Goal: Task Accomplishment & Management: Use online tool/utility

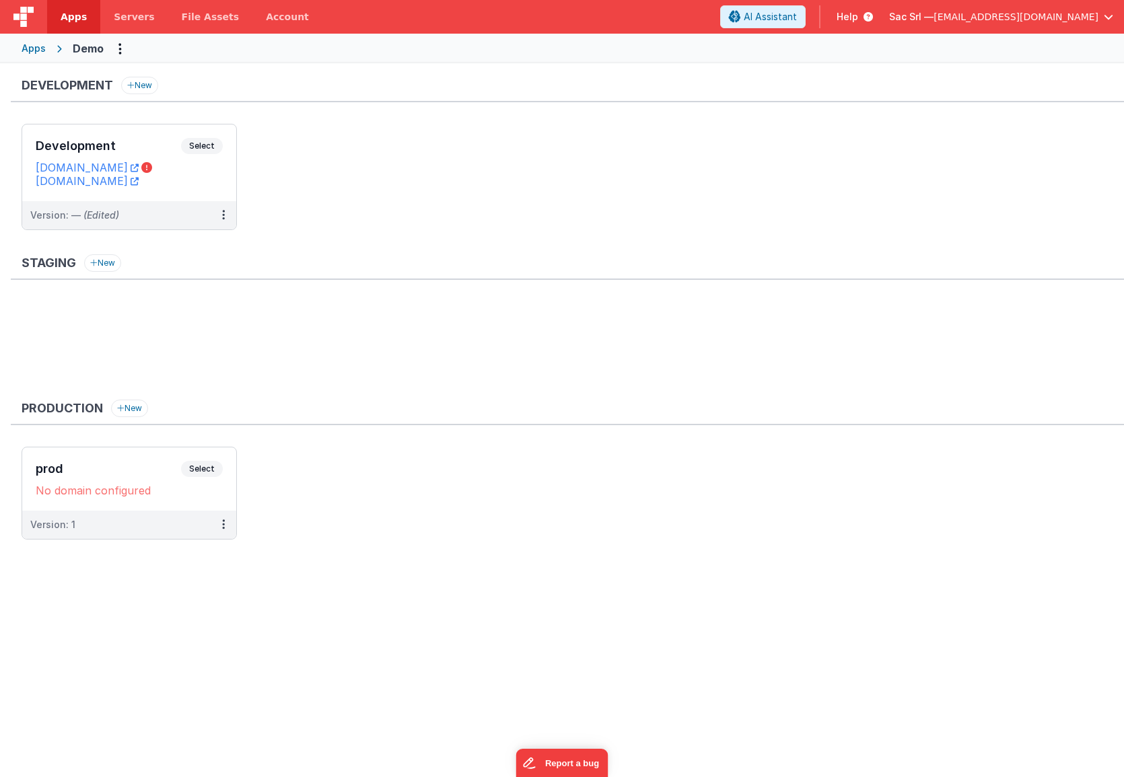
click at [42, 47] on div "Apps" at bounding box center [34, 48] width 24 height 13
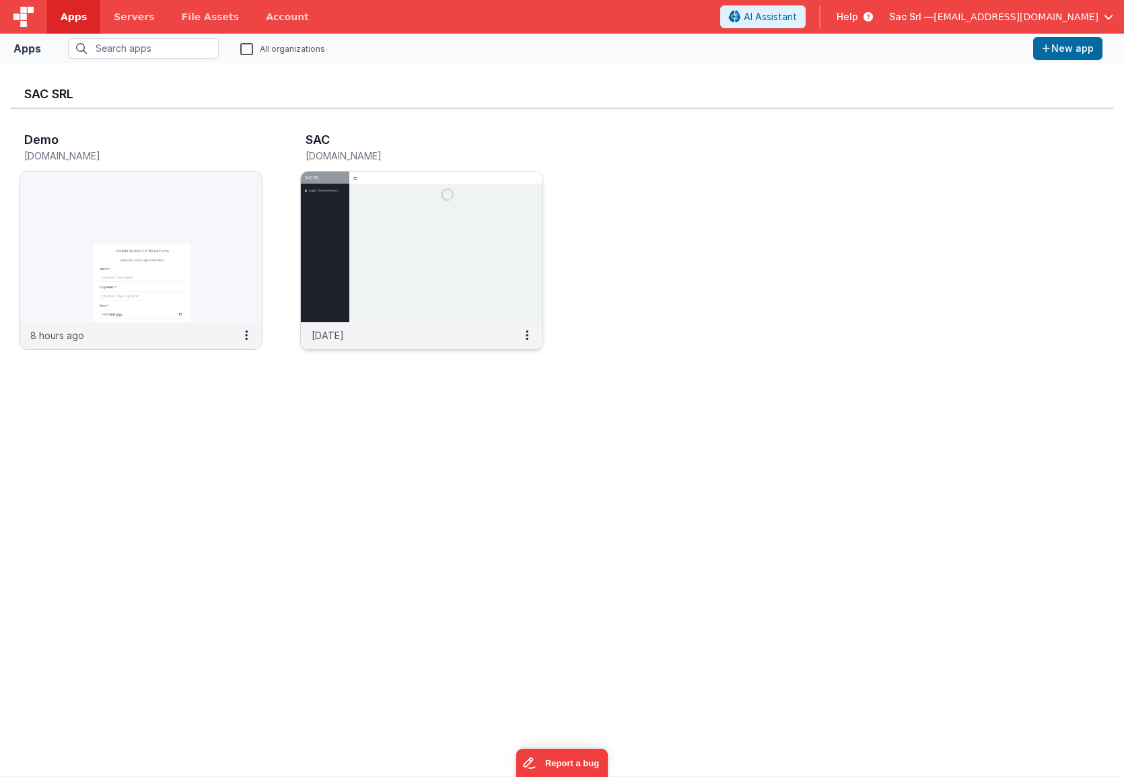
click at [419, 269] on img at bounding box center [422, 247] width 242 height 151
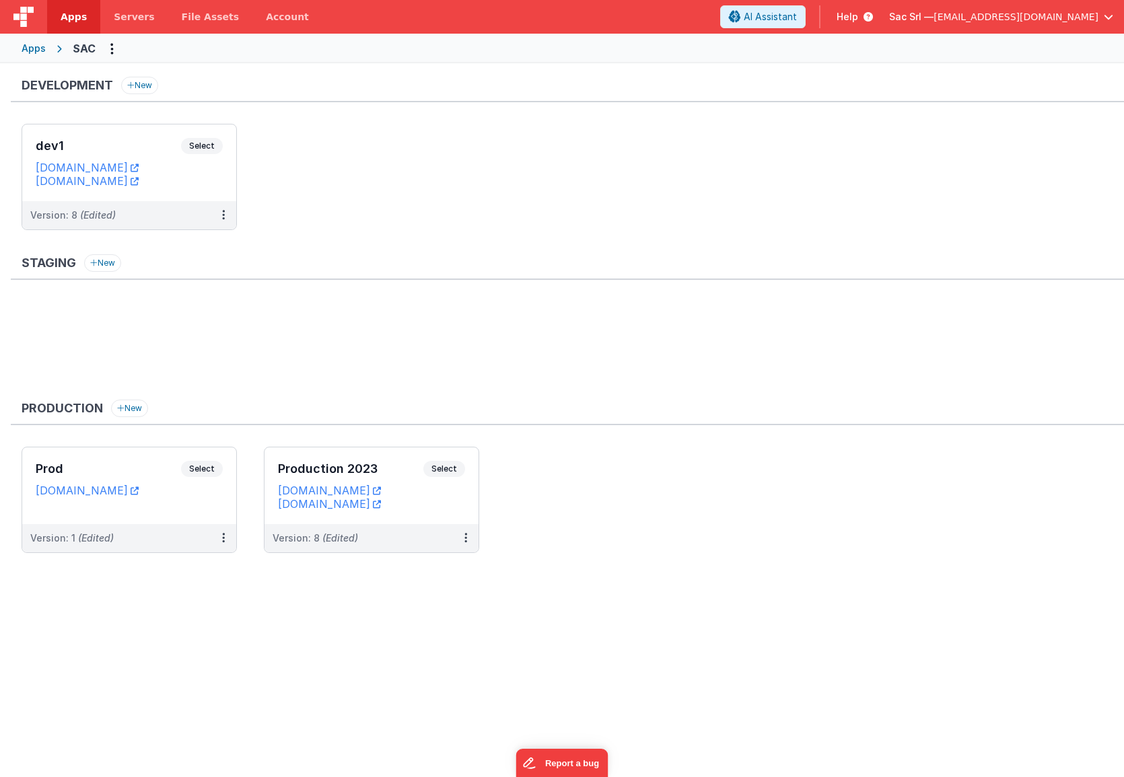
click at [38, 53] on div "Apps" at bounding box center [34, 48] width 24 height 13
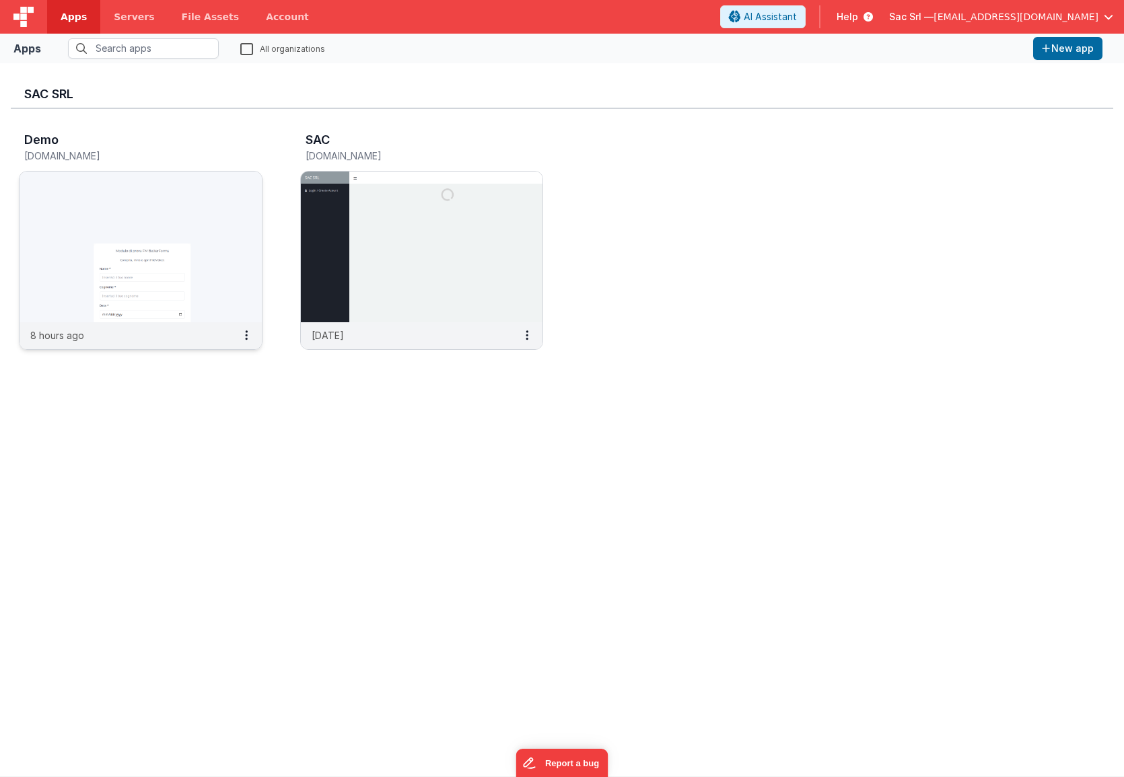
click at [221, 265] on img at bounding box center [141, 247] width 242 height 151
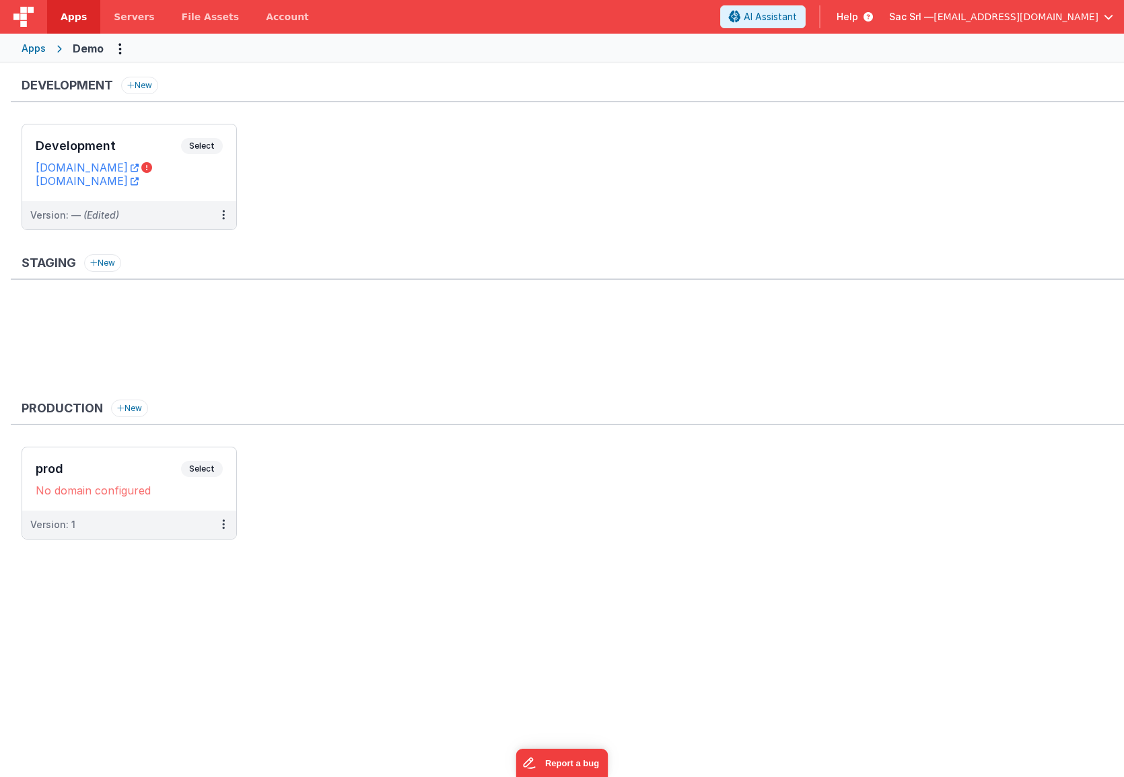
click at [1095, 13] on span "[EMAIL_ADDRESS][DOMAIN_NAME]" at bounding box center [1016, 16] width 165 height 13
click at [996, 60] on span "Casa della Tuta Srl" at bounding box center [960, 59] width 83 height 13
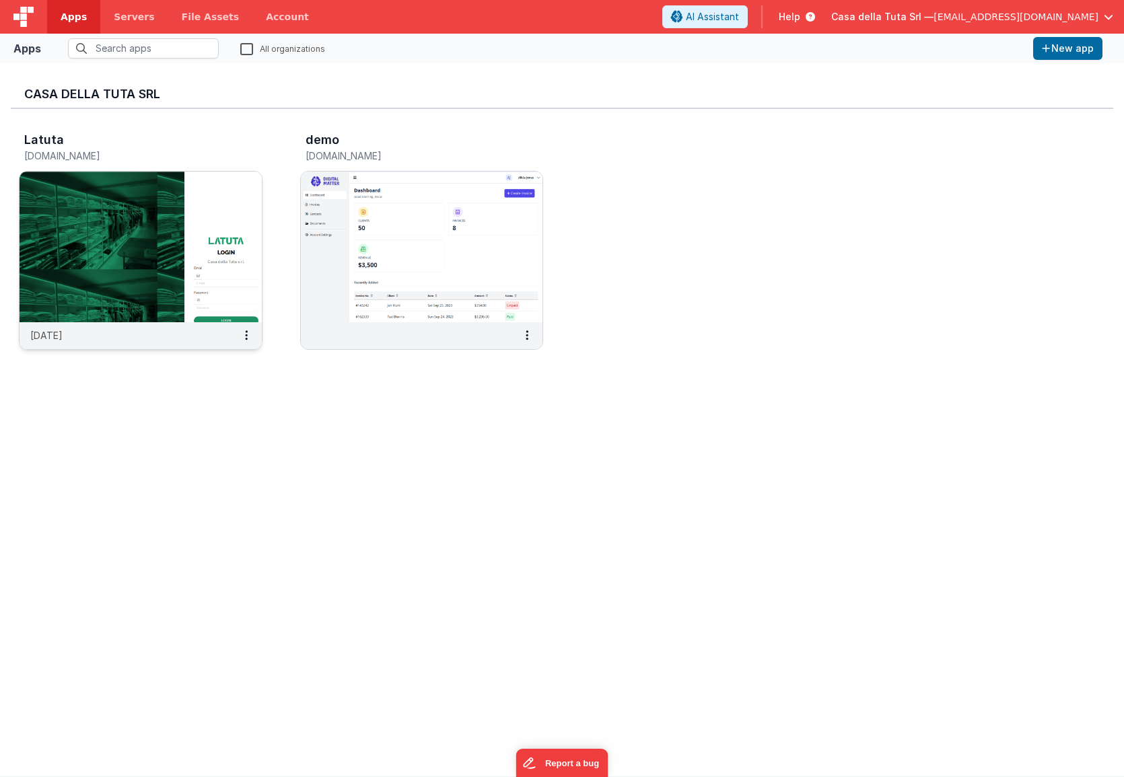
click at [133, 227] on img at bounding box center [141, 247] width 242 height 151
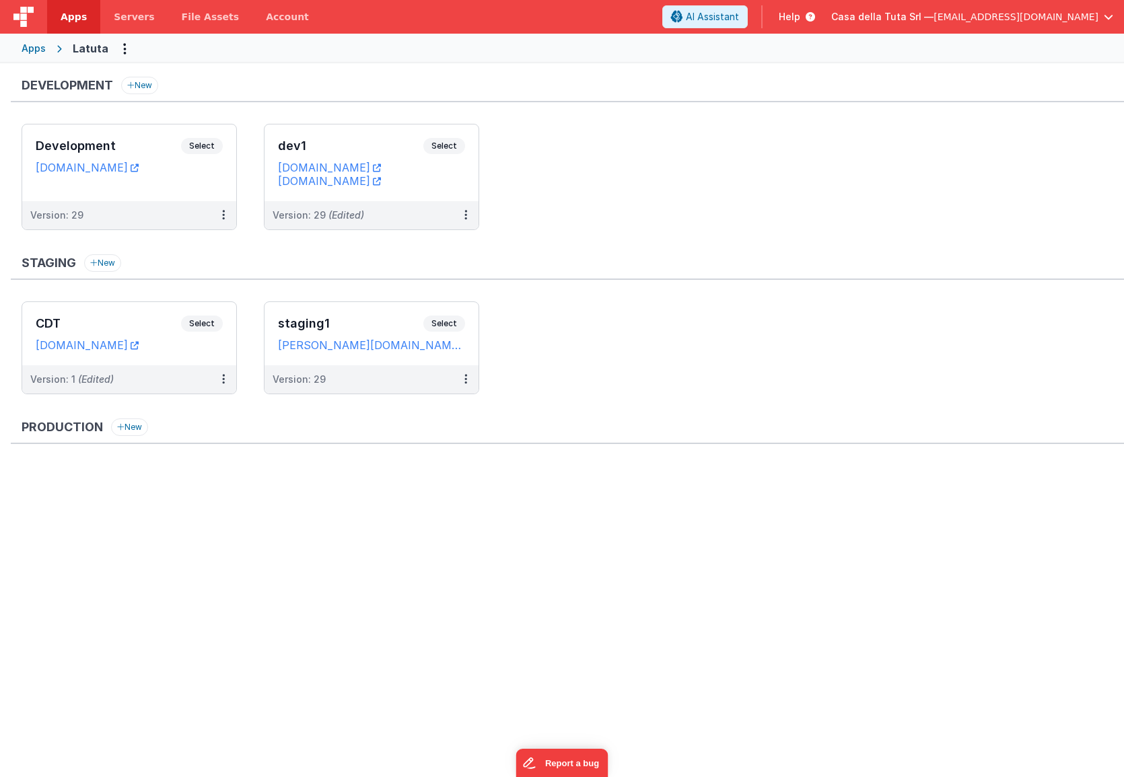
click at [1026, 25] on div "Casa della Tuta Srl — [EMAIL_ADDRESS][DOMAIN_NAME]" at bounding box center [972, 16] width 282 height 23
click at [1031, 18] on span "[EMAIL_ADDRESS][DOMAIN_NAME]" at bounding box center [1016, 16] width 165 height 13
click at [936, 77] on span "Sac Srl" at bounding box center [934, 78] width 31 height 13
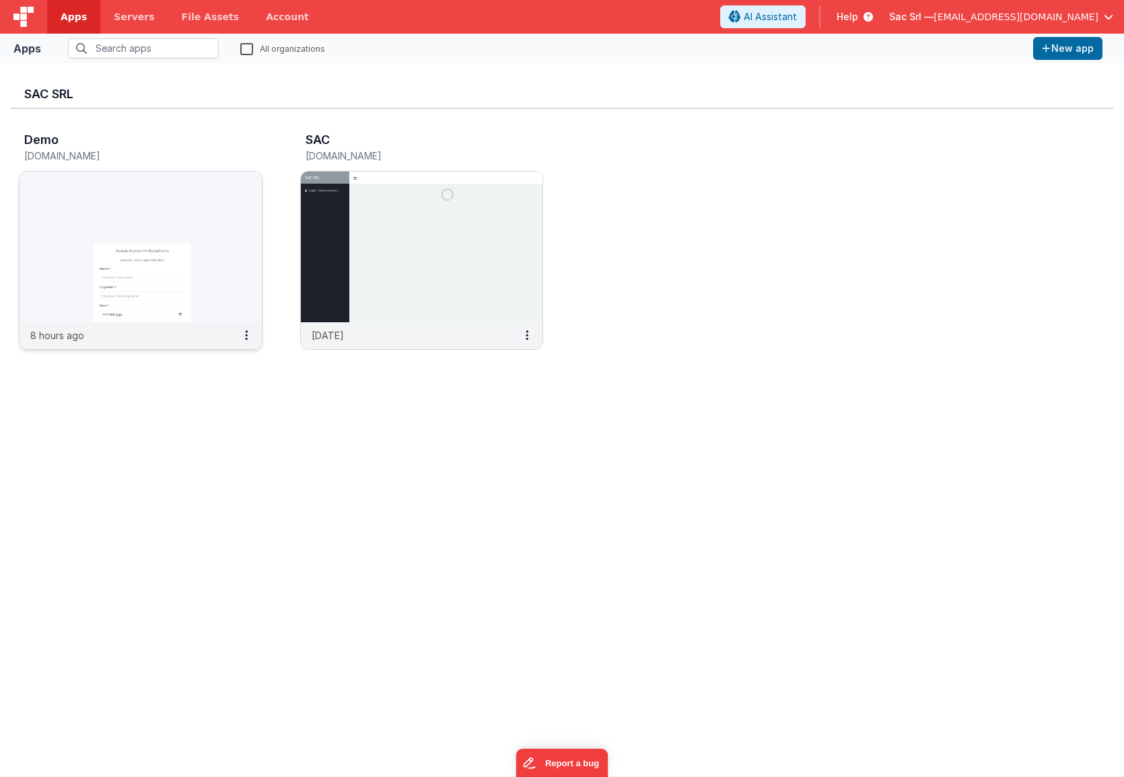
click at [151, 237] on img at bounding box center [141, 247] width 242 height 151
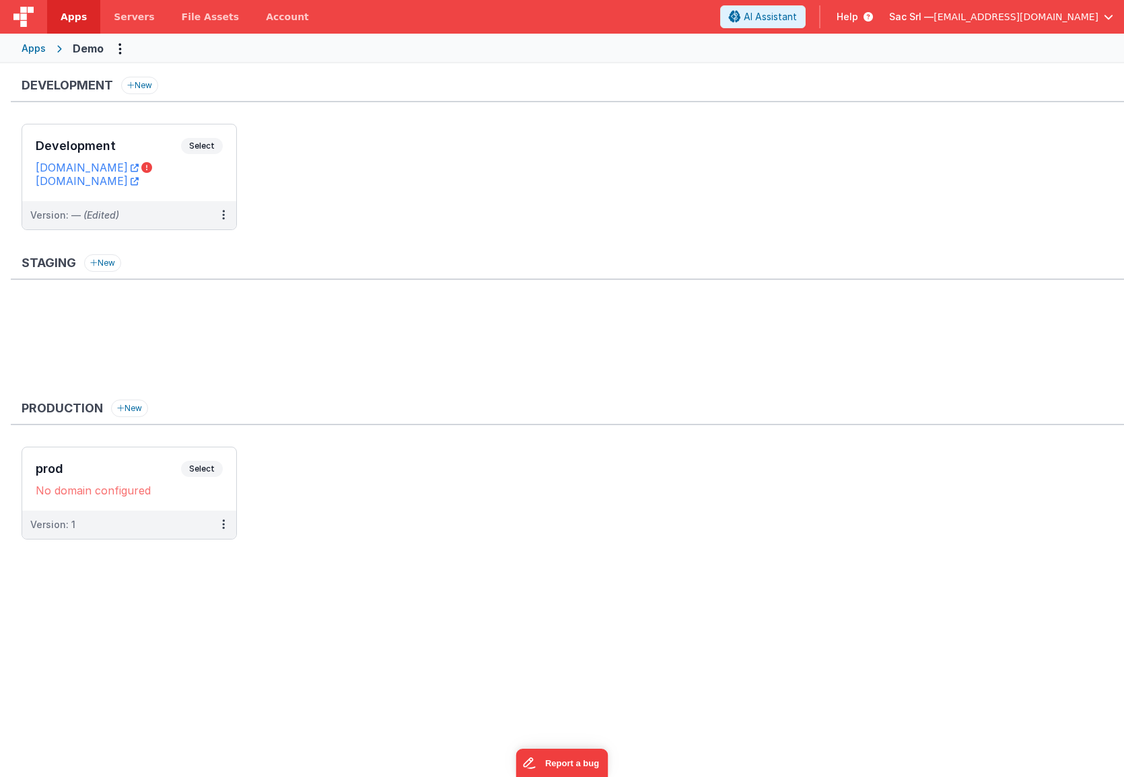
drag, startPoint x: 208, startPoint y: 466, endPoint x: 274, endPoint y: 452, distance: 67.3
click at [274, 452] on ul "prod Select URLs No domain configured Version: 1" at bounding box center [573, 500] width 1103 height 106
click at [225, 525] on button at bounding box center [224, 525] width 26 height 28
drag, startPoint x: 187, startPoint y: 554, endPoint x: 184, endPoint y: 569, distance: 15.8
click at [184, 569] on div "Edit Deploy... Rollback" at bounding box center [177, 579] width 118 height 73
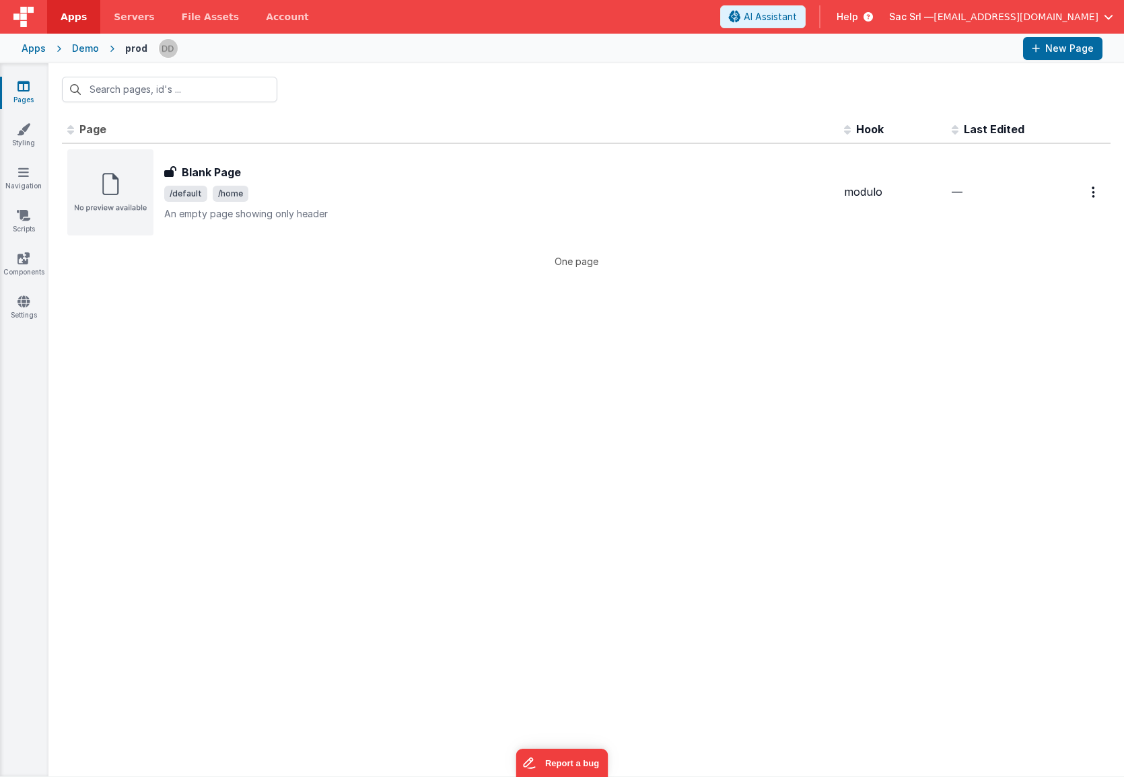
click at [82, 48] on div "Demo" at bounding box center [85, 48] width 27 height 13
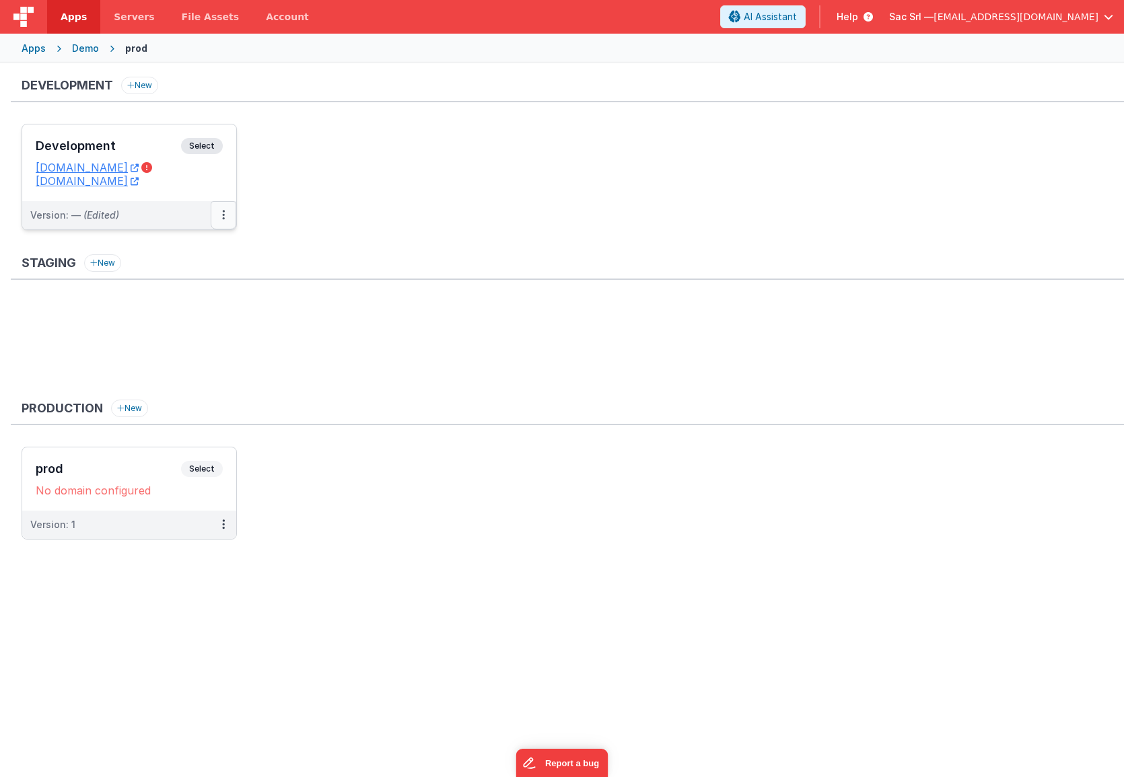
click at [223, 215] on icon at bounding box center [223, 215] width 3 height 1
click at [217, 525] on div at bounding box center [562, 388] width 1124 height 777
click at [220, 526] on button at bounding box center [224, 525] width 26 height 28
click at [178, 584] on link "Deploy..." at bounding box center [177, 579] width 118 height 24
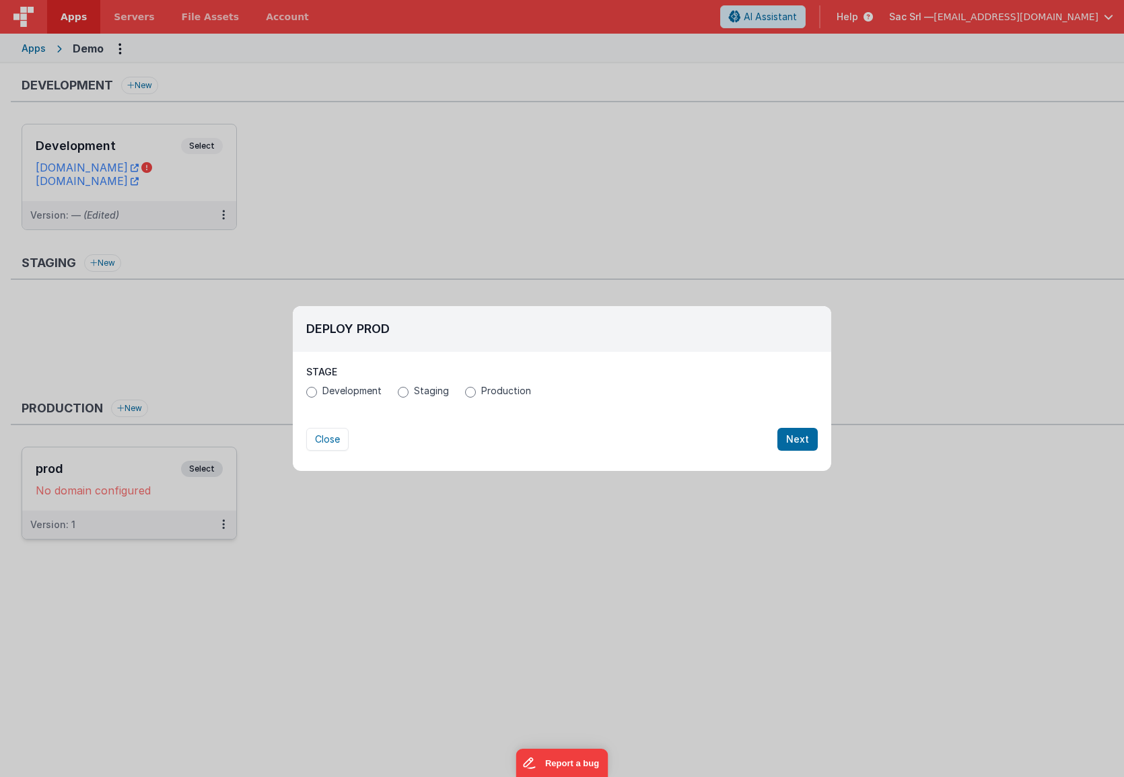
click at [461, 398] on div "Development Staging Production" at bounding box center [562, 392] width 512 height 17
click at [470, 396] on input "Production" at bounding box center [470, 392] width 11 height 11
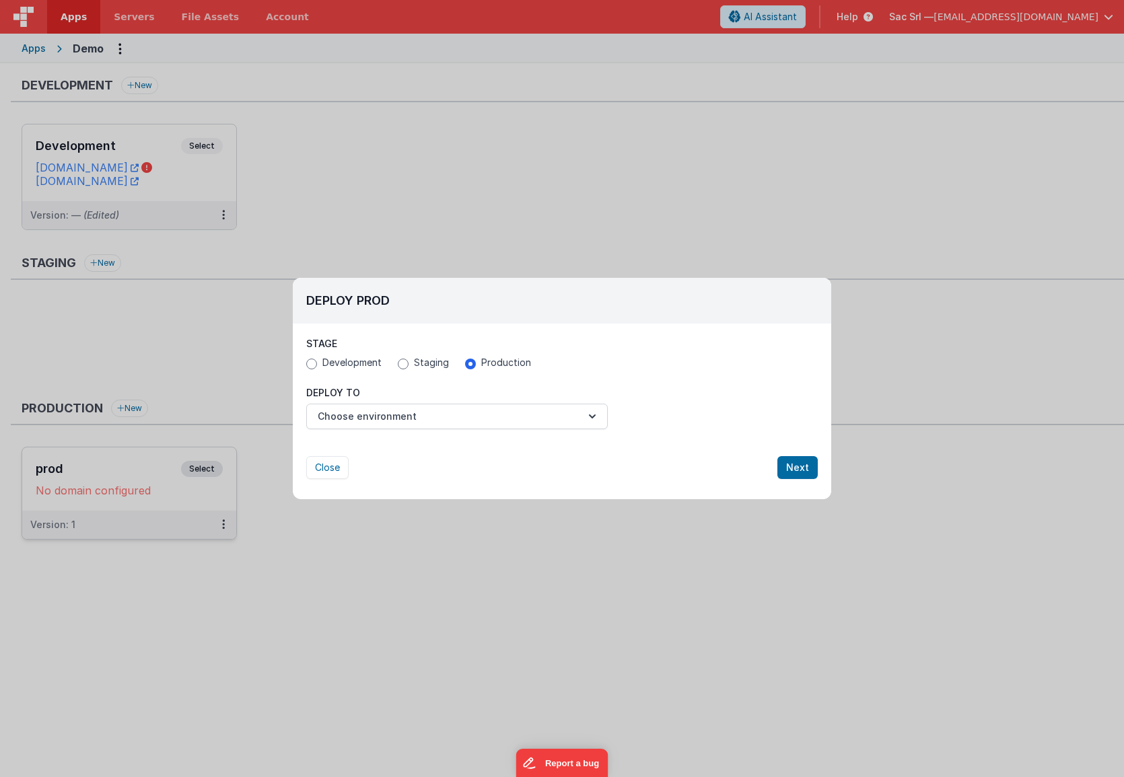
click at [545, 535] on div "Deploy prod Stage Development Staging Production Deploy To Choose environment A…" at bounding box center [562, 388] width 1124 height 777
click at [335, 470] on button "Close" at bounding box center [327, 467] width 42 height 23
radio input "false"
